Goal: Task Accomplishment & Management: Use online tool/utility

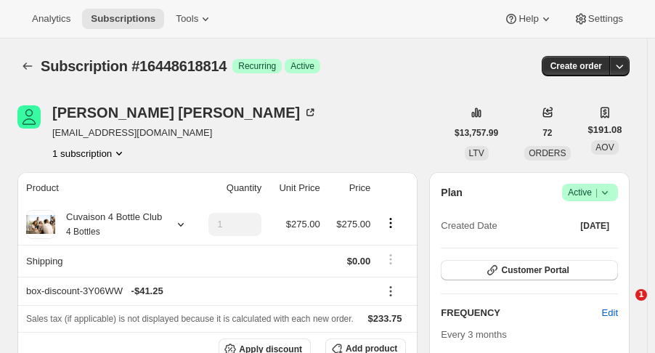
click at [26, 59] on icon "Subscriptions" at bounding box center [27, 66] width 15 height 15
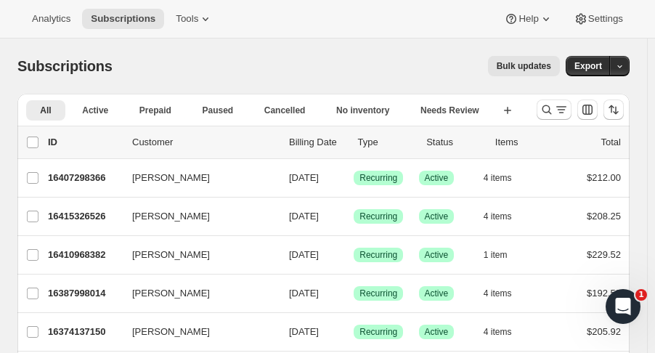
click at [554, 108] on icon "Search and filter results" at bounding box center [547, 109] width 15 height 15
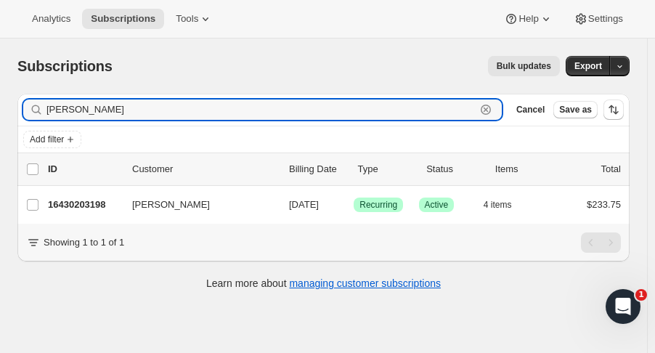
type input "joel ryan"
click at [96, 200] on p "16430203198" at bounding box center [84, 205] width 73 height 15
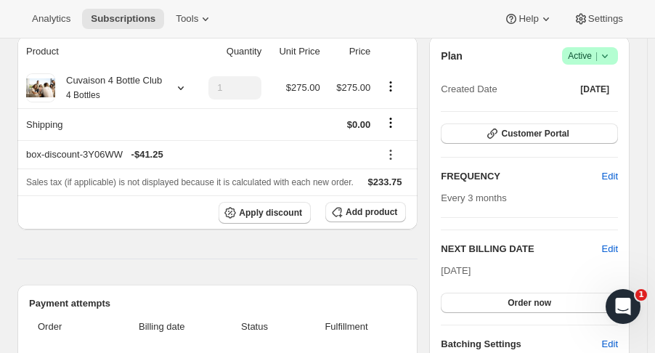
scroll to position [135, 0]
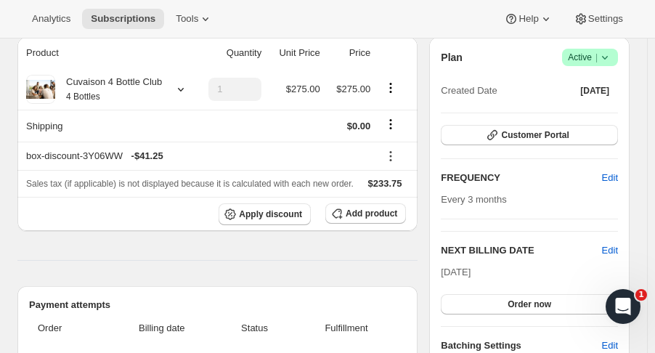
click at [612, 62] on icon at bounding box center [605, 57] width 15 height 15
click at [593, 108] on span "Cancel subscription" at bounding box center [598, 110] width 82 height 11
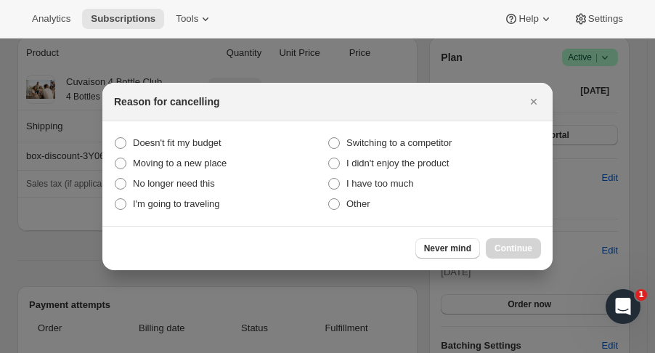
click at [358, 201] on span "Other" at bounding box center [359, 203] width 24 height 11
click at [329, 199] on input "Other" at bounding box center [328, 198] width 1 height 1
radio input "true"
click at [530, 246] on span "Continue" at bounding box center [514, 249] width 38 height 12
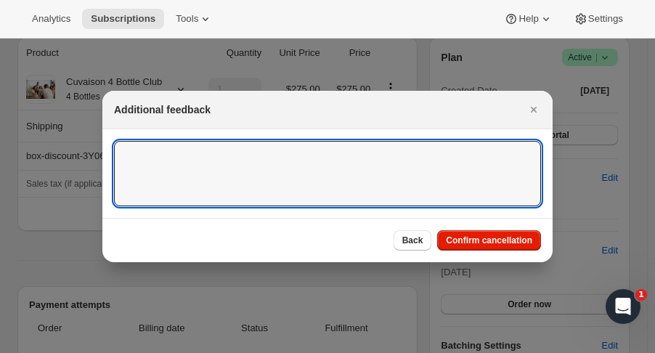
click at [317, 166] on textarea ":rc1:" at bounding box center [327, 173] width 427 height 65
type textarea "Did not understand the membership LK"
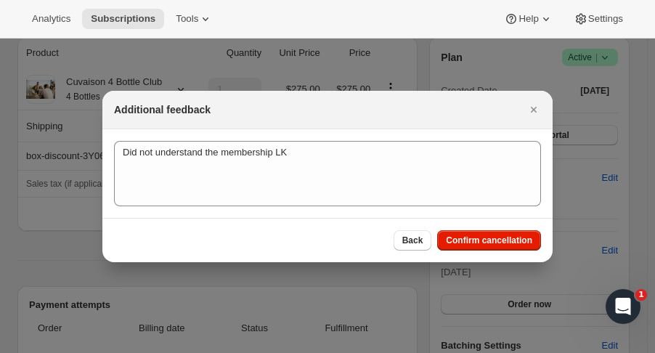
click at [466, 238] on span "Confirm cancellation" at bounding box center [489, 241] width 86 height 12
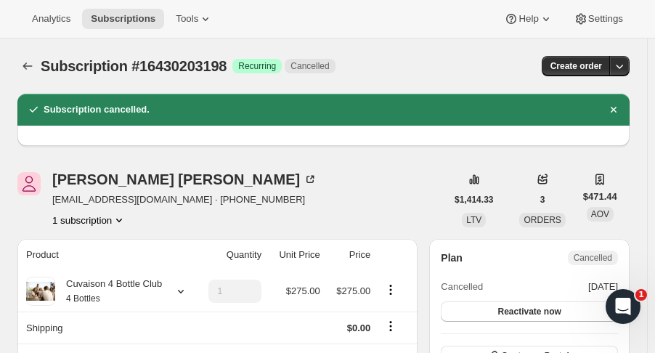
click at [32, 57] on button "Subscriptions" at bounding box center [27, 66] width 20 height 20
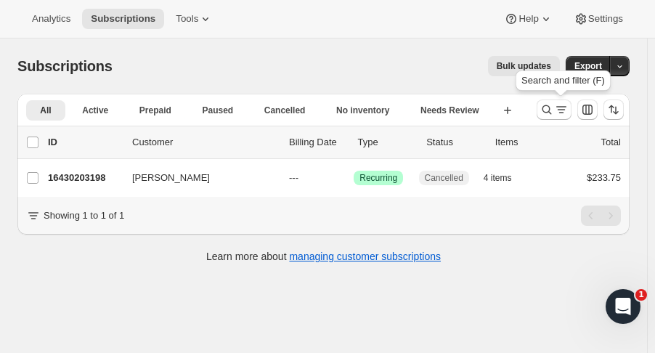
click at [552, 116] on icon "Search and filter results" at bounding box center [547, 109] width 15 height 15
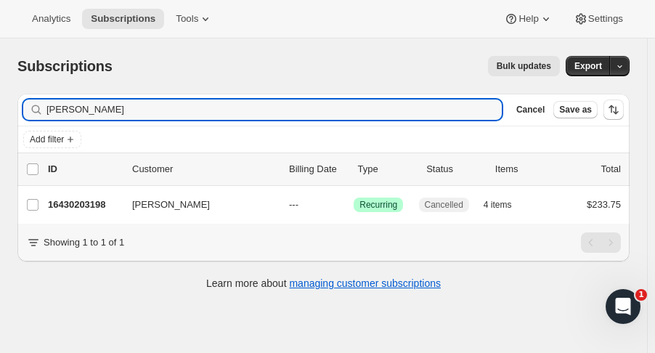
drag, startPoint x: 81, startPoint y: 110, endPoint x: -1, endPoint y: 97, distance: 83.1
click at [0, 97] on html "Analytics Subscriptions Tools Help Settings Skip to content Subscriptions. This…" at bounding box center [327, 176] width 655 height 353
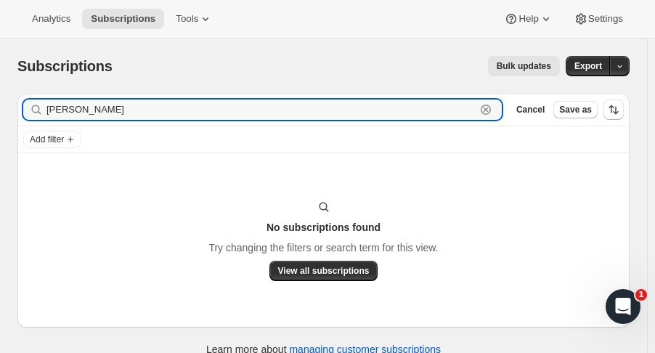
drag, startPoint x: 195, startPoint y: 113, endPoint x: 8, endPoint y: 116, distance: 186.7
click at [8, 116] on div "Filter subscribers debra wong Clear Cancel Save as Add filter No subscriptions …" at bounding box center [318, 226] width 624 height 289
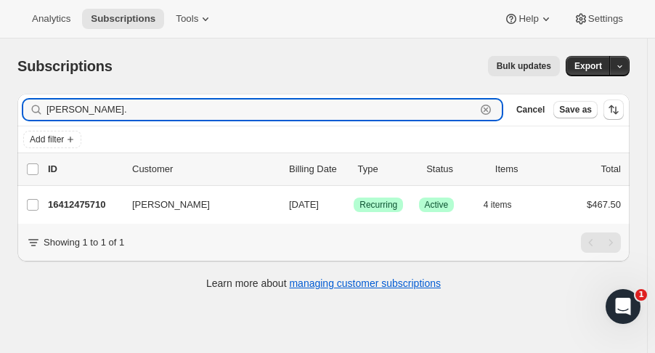
type input "wong."
click at [93, 210] on p "16412475710" at bounding box center [84, 205] width 73 height 15
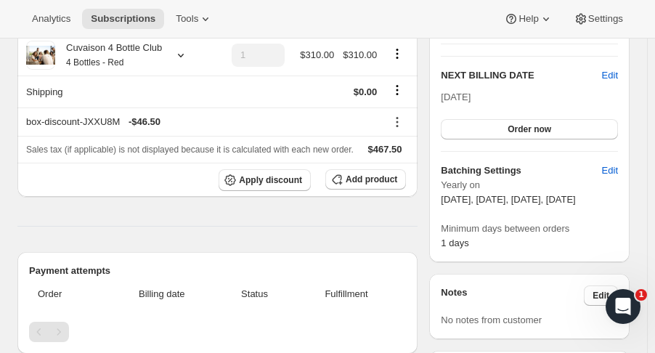
scroll to position [346, 0]
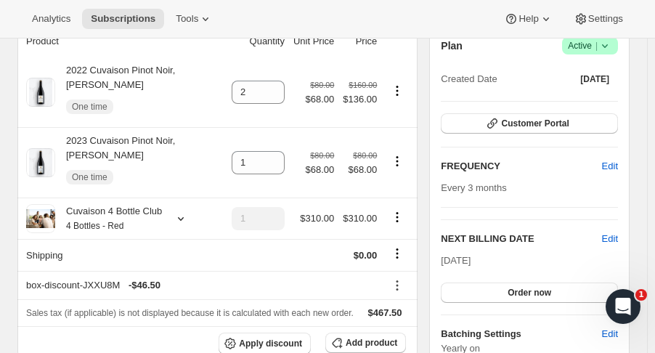
click at [20, 271] on th "box-discount-JXXU8M - $46.50" at bounding box center [199, 285] width 364 height 28
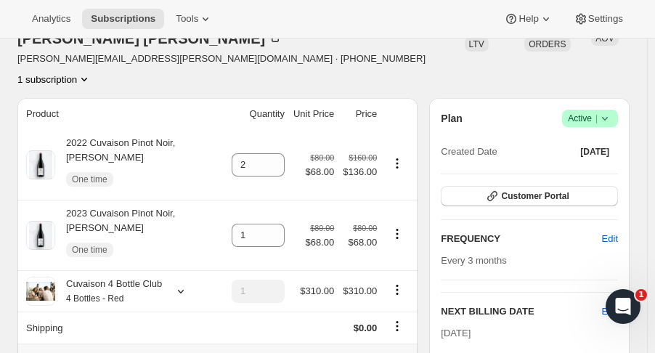
scroll to position [106, 0]
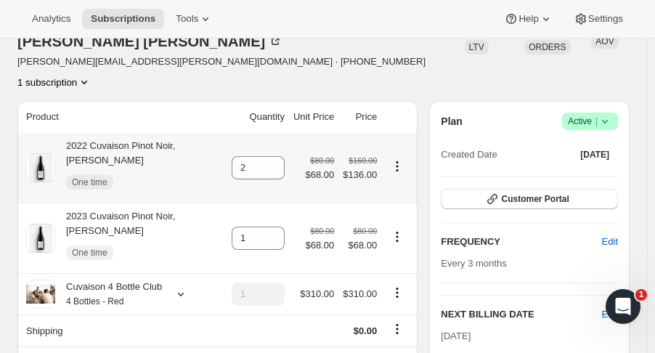
click at [405, 159] on icon "Product actions" at bounding box center [397, 166] width 15 height 15
click at [400, 156] on span "Remove" at bounding box center [393, 159] width 35 height 11
type input "0"
click at [401, 230] on icon "Product actions" at bounding box center [397, 237] width 15 height 15
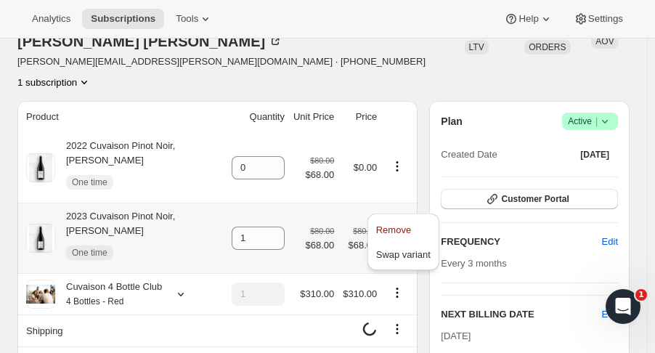
click at [393, 228] on span "Remove" at bounding box center [393, 229] width 35 height 11
type input "0"
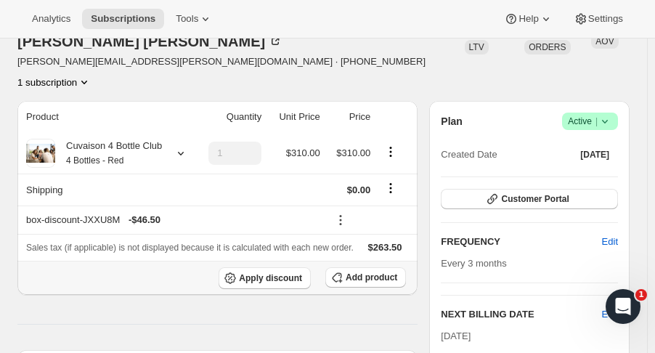
click at [360, 267] on button "Add product" at bounding box center [365, 277] width 81 height 20
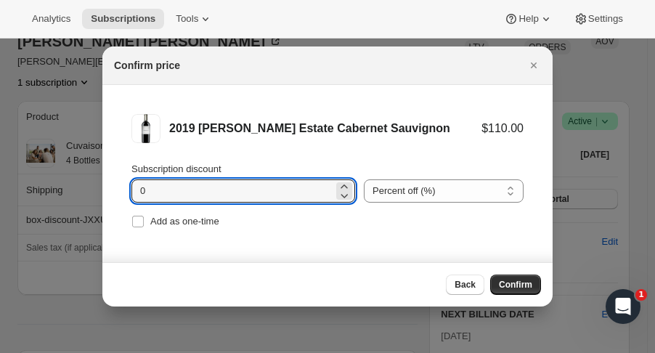
drag, startPoint x: 163, startPoint y: 193, endPoint x: 78, endPoint y: 193, distance: 85.0
type input "15"
click at [139, 220] on input "Add as one-time" at bounding box center [138, 222] width 12 height 12
checkbox input "true"
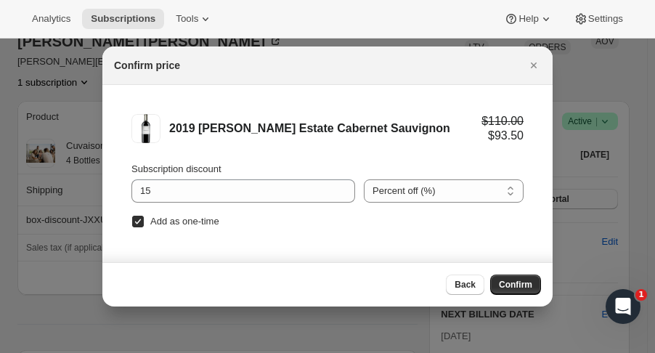
click at [531, 284] on span "Confirm" at bounding box center [515, 285] width 33 height 12
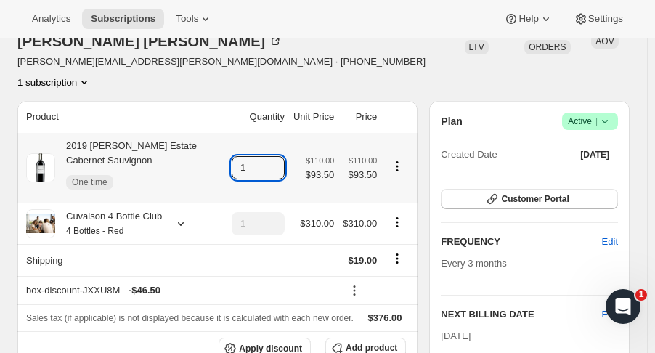
click at [281, 156] on icon at bounding box center [274, 163] width 15 height 15
type input "2"
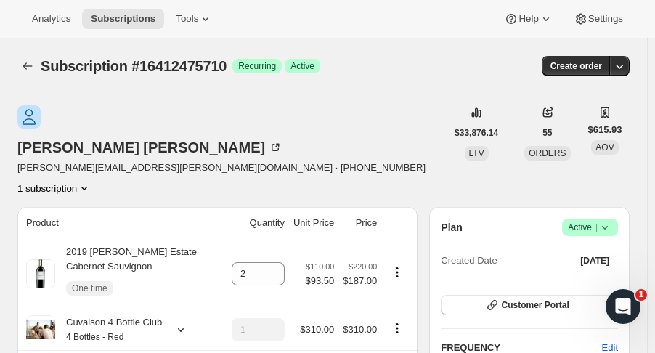
click at [32, 62] on icon "Subscriptions" at bounding box center [27, 66] width 15 height 15
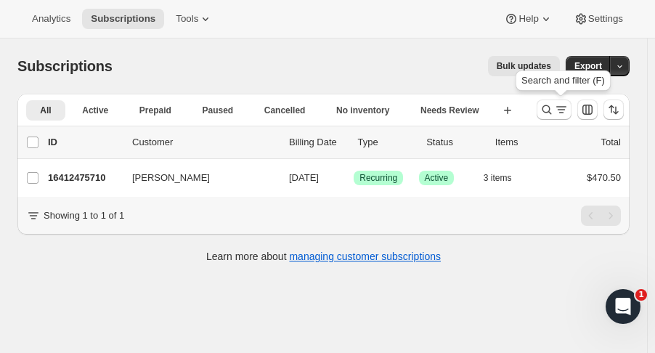
click at [549, 113] on icon "Search and filter results" at bounding box center [547, 109] width 15 height 15
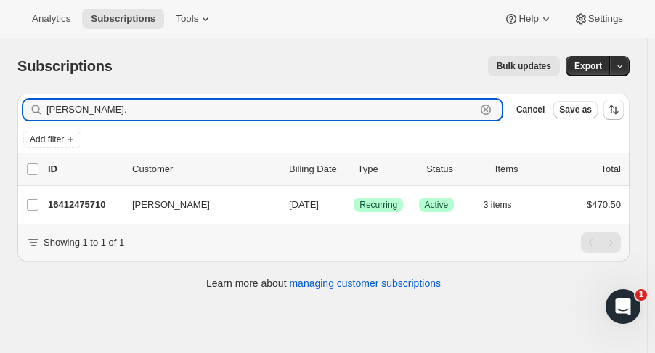
drag, startPoint x: 96, startPoint y: 114, endPoint x: -20, endPoint y: 117, distance: 116.3
click at [0, 117] on html "Analytics Subscriptions Tools Help Settings Skip to content Subscriptions. This…" at bounding box center [327, 176] width 655 height 353
type input "elina tilm"
click at [83, 198] on p "16437903678" at bounding box center [84, 205] width 73 height 15
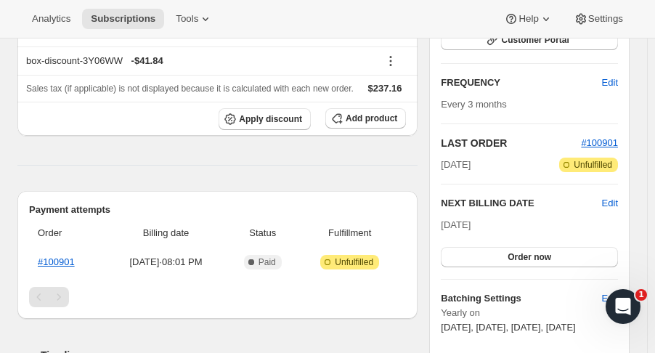
scroll to position [231, 0]
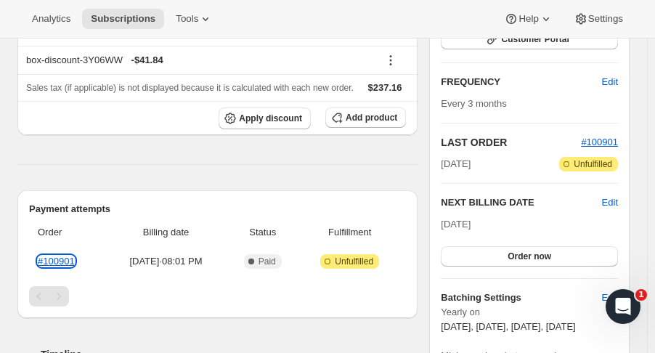
click at [52, 262] on link "#100901" at bounding box center [56, 261] width 37 height 11
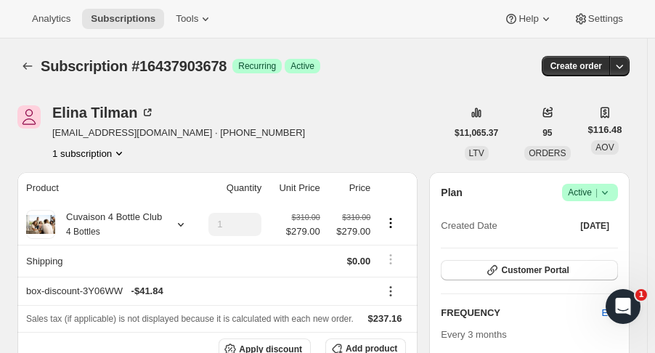
click at [29, 69] on icon "Subscriptions" at bounding box center [27, 66] width 15 height 15
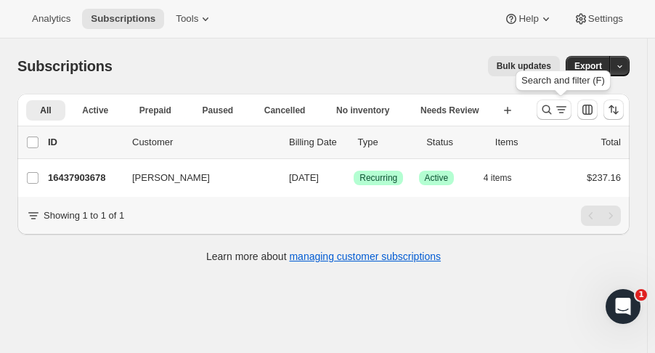
click at [554, 107] on icon "Search and filter results" at bounding box center [547, 109] width 15 height 15
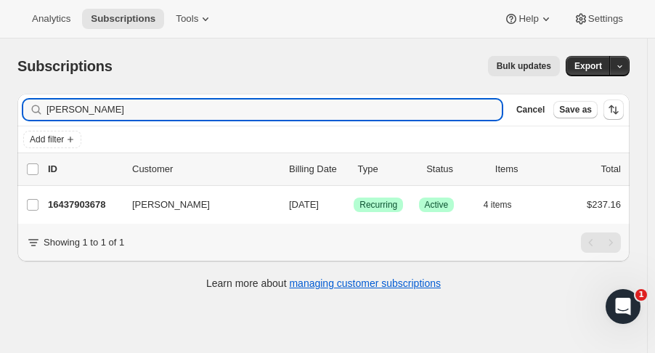
drag, startPoint x: 125, startPoint y: 111, endPoint x: -88, endPoint y: 108, distance: 212.9
click at [0, 108] on html "Analytics Subscriptions Tools Help Settings Skip to content Subscriptions. This…" at bounding box center [327, 176] width 655 height 353
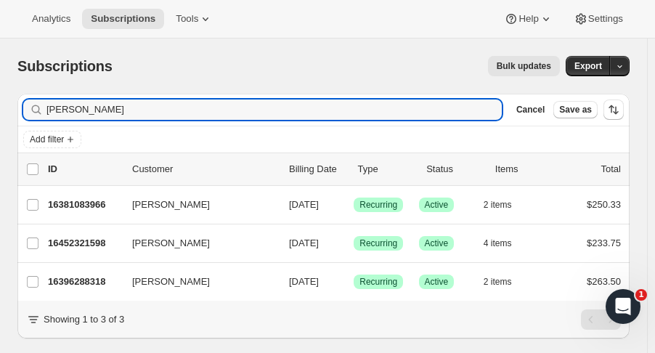
type input "cari"
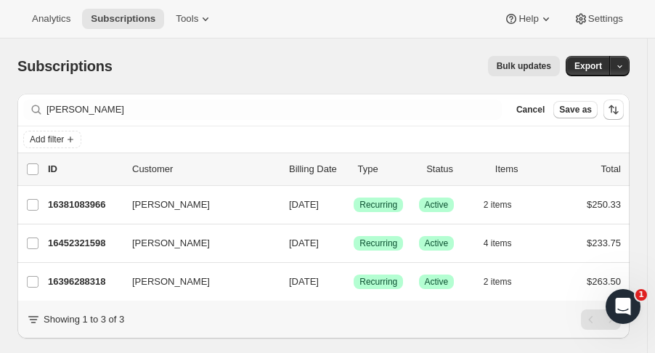
click at [61, 288] on div "16396288318 Cari Gennarelli 11/01/2025 Success Recurring Success Active 2 items…" at bounding box center [334, 282] width 573 height 20
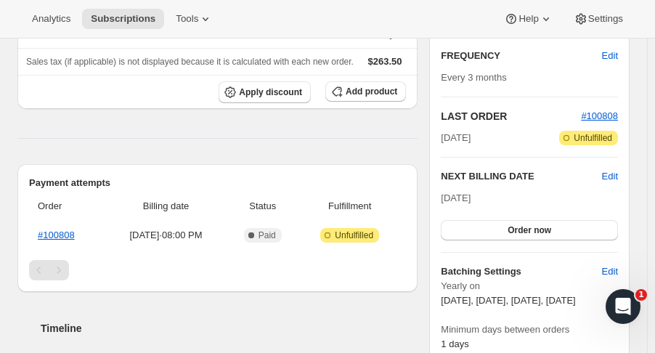
scroll to position [267, 0]
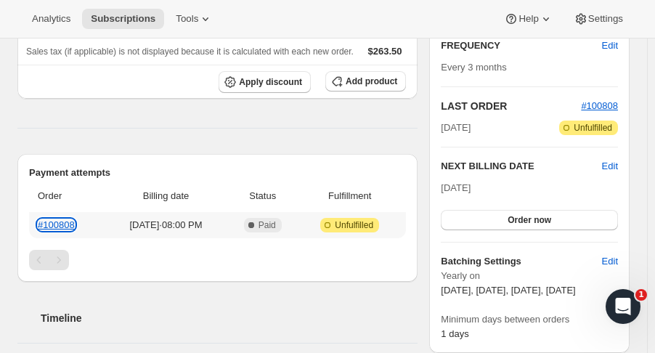
click at [67, 222] on link "#100808" at bounding box center [56, 224] width 37 height 11
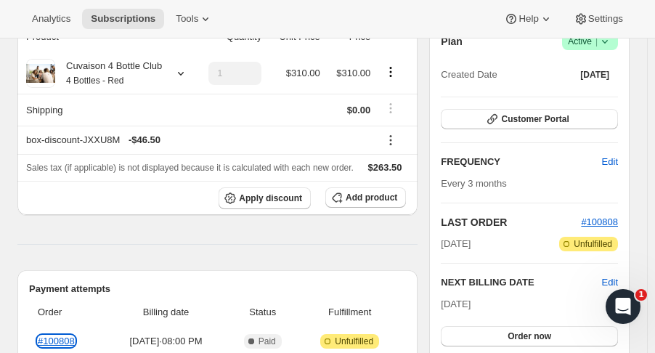
scroll to position [146, 0]
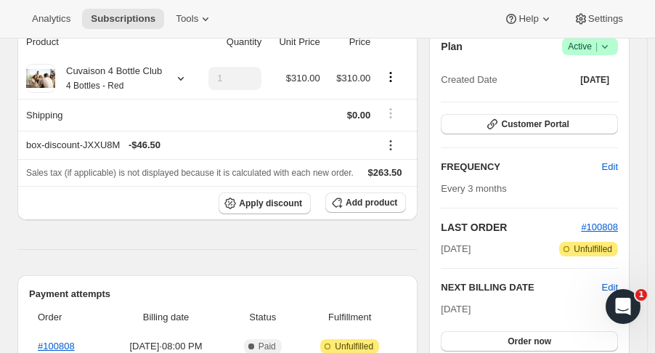
click at [517, 126] on span "Customer Portal" at bounding box center [535, 124] width 68 height 12
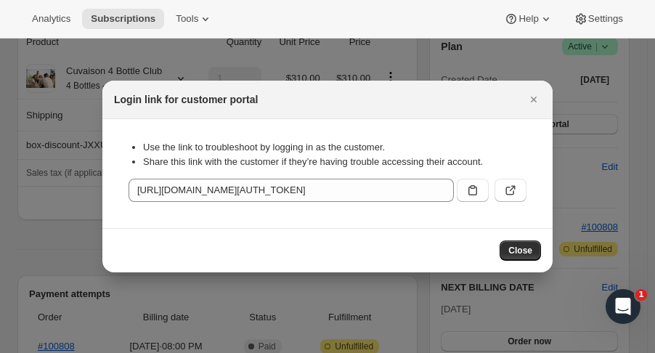
click at [478, 185] on icon ":r1c8:" at bounding box center [473, 190] width 15 height 15
click at [530, 100] on icon "Close" at bounding box center [534, 99] width 15 height 15
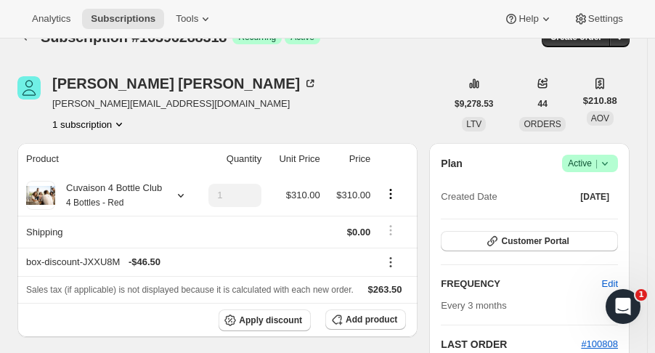
scroll to position [0, 0]
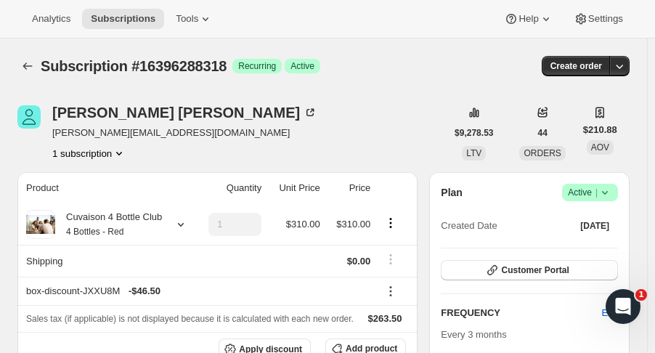
click at [624, 67] on icon "button" at bounding box center [620, 67] width 7 height 4
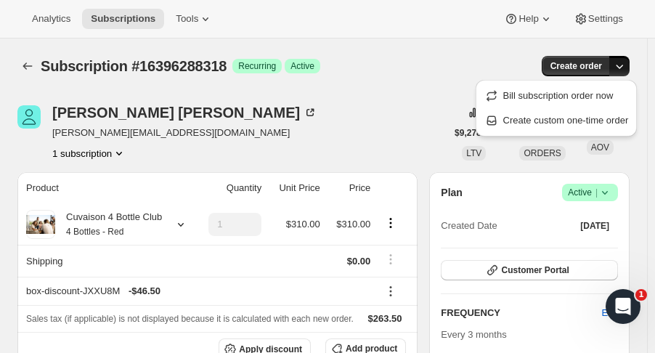
click at [551, 118] on span "Create custom one-time order" at bounding box center [566, 120] width 126 height 11
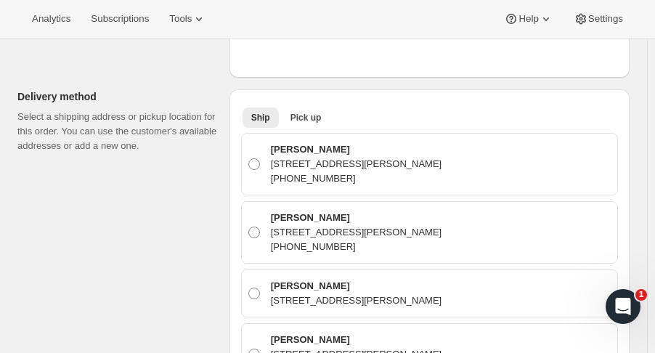
scroll to position [423, 0]
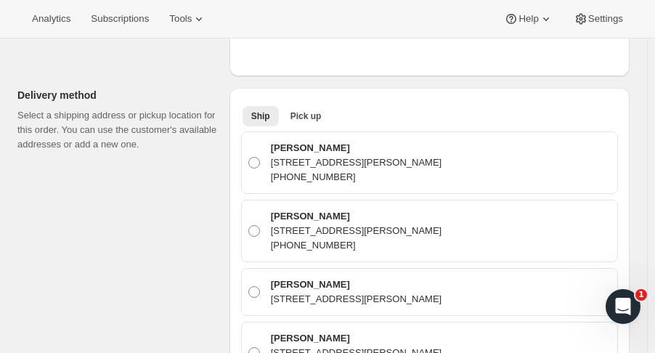
click at [309, 112] on span "Pick up" at bounding box center [306, 116] width 31 height 12
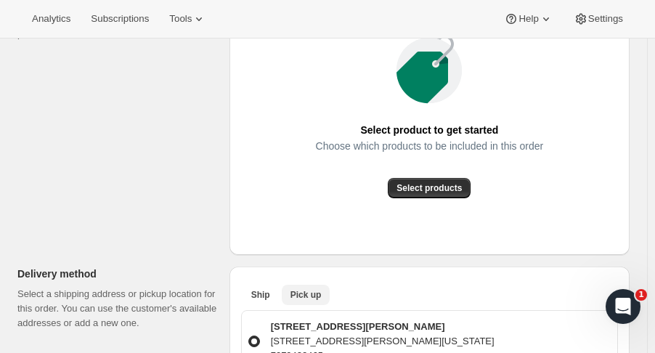
scroll to position [227, 0]
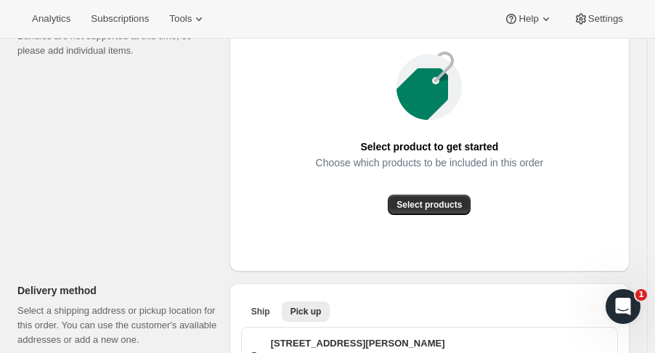
click at [451, 207] on span "Select products" at bounding box center [429, 205] width 65 height 12
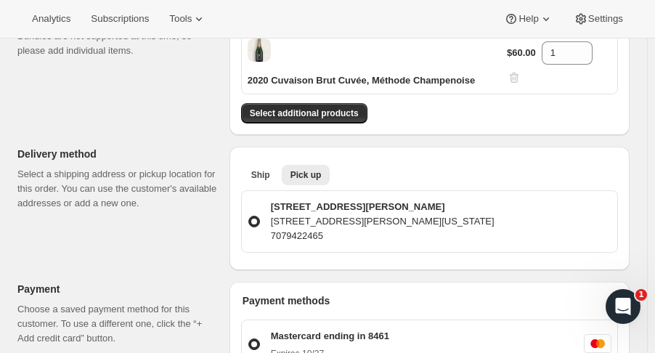
click at [333, 108] on span "Select additional products" at bounding box center [304, 114] width 109 height 12
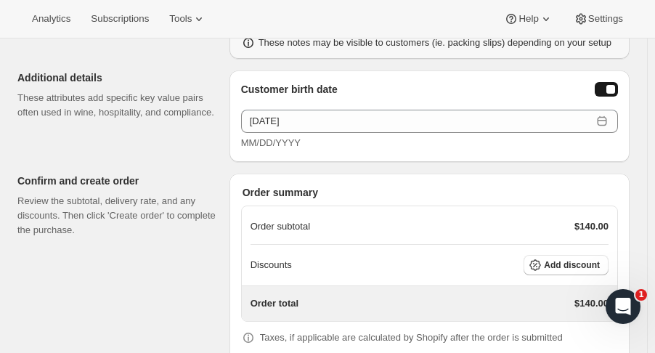
scroll to position [745, 0]
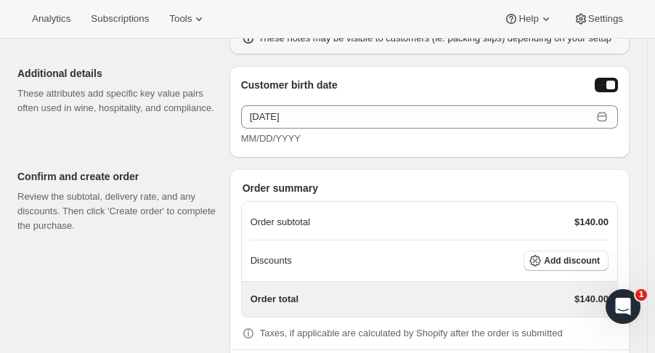
click at [573, 255] on span "Add discount" at bounding box center [572, 261] width 56 height 12
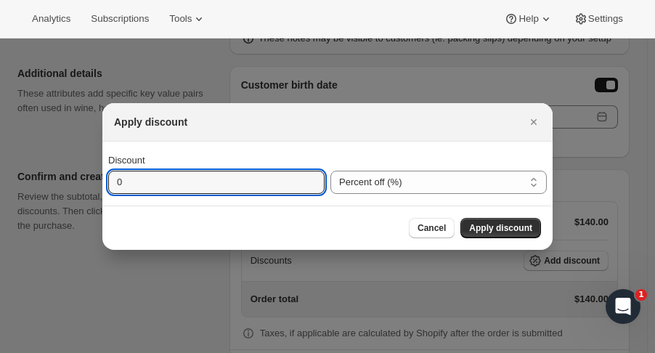
click at [255, 187] on input "0" at bounding box center [205, 182] width 195 height 23
type input "15"
click at [506, 234] on button "Apply discount" at bounding box center [501, 228] width 81 height 20
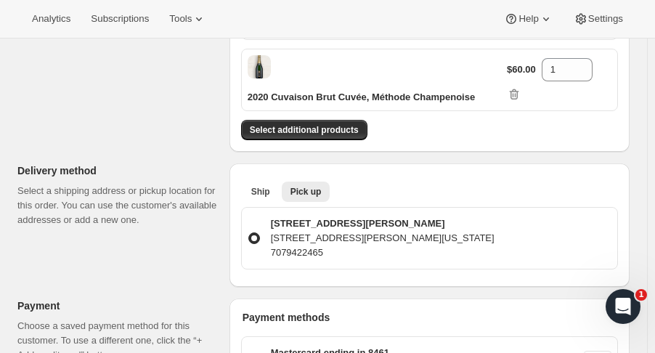
scroll to position [0, 0]
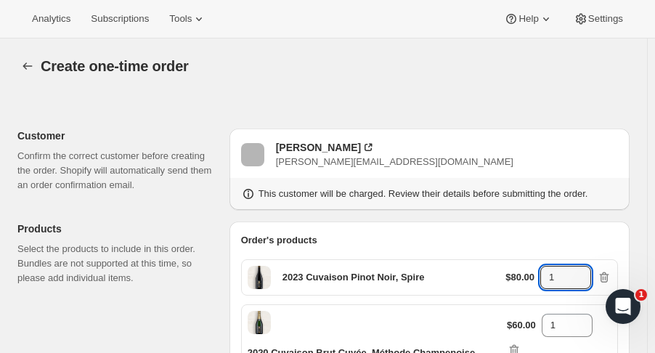
click at [583, 270] on icon at bounding box center [580, 273] width 15 height 15
type input "2"
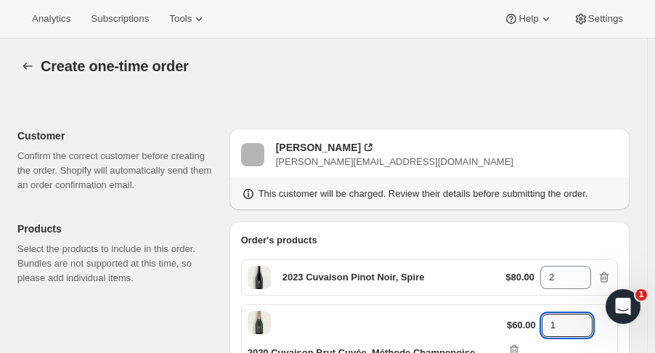
click at [586, 314] on icon at bounding box center [582, 321] width 15 height 15
type input "2"
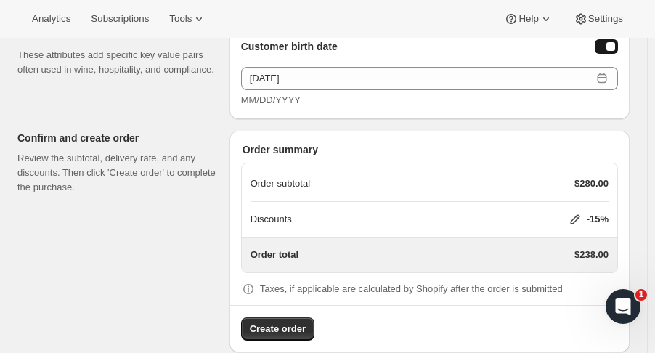
scroll to position [777, 0]
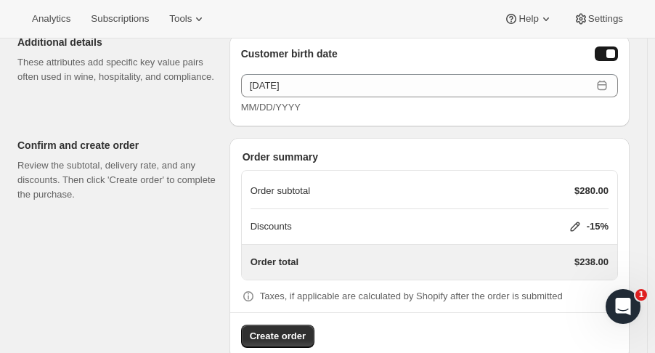
click at [291, 329] on span "Create order" at bounding box center [278, 336] width 56 height 15
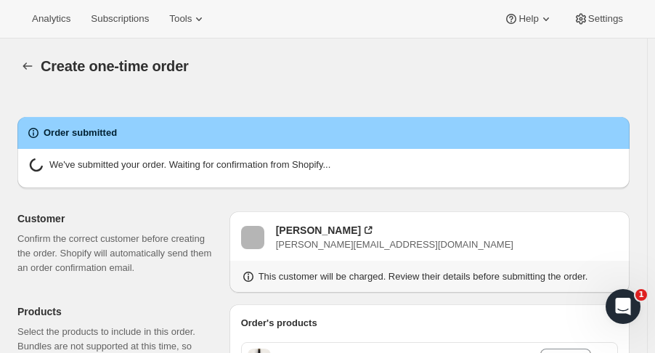
radio input "true"
